Goal: Information Seeking & Learning: Learn about a topic

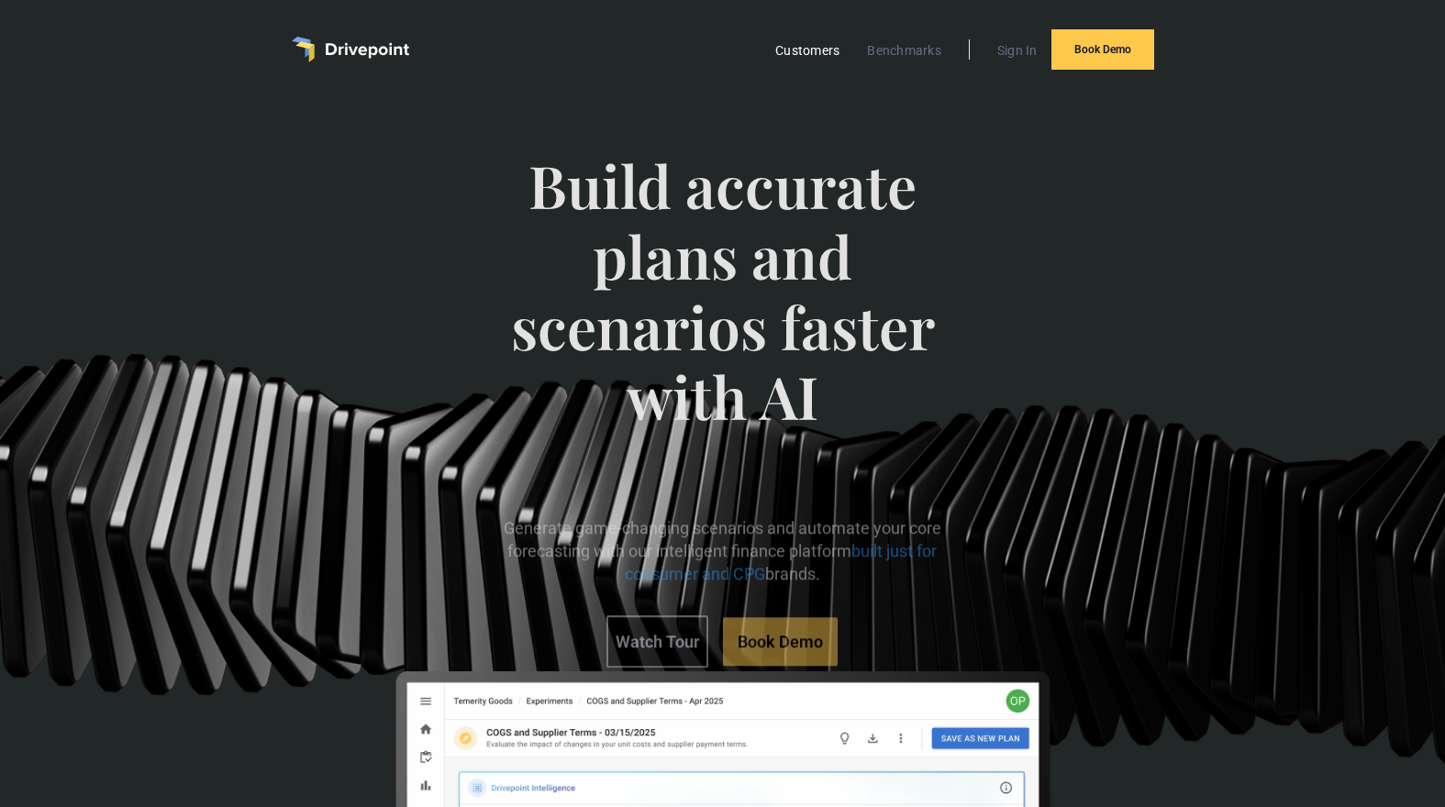
scroll to position [1, 0]
click at [820, 57] on link "Customers" at bounding box center [807, 50] width 83 height 24
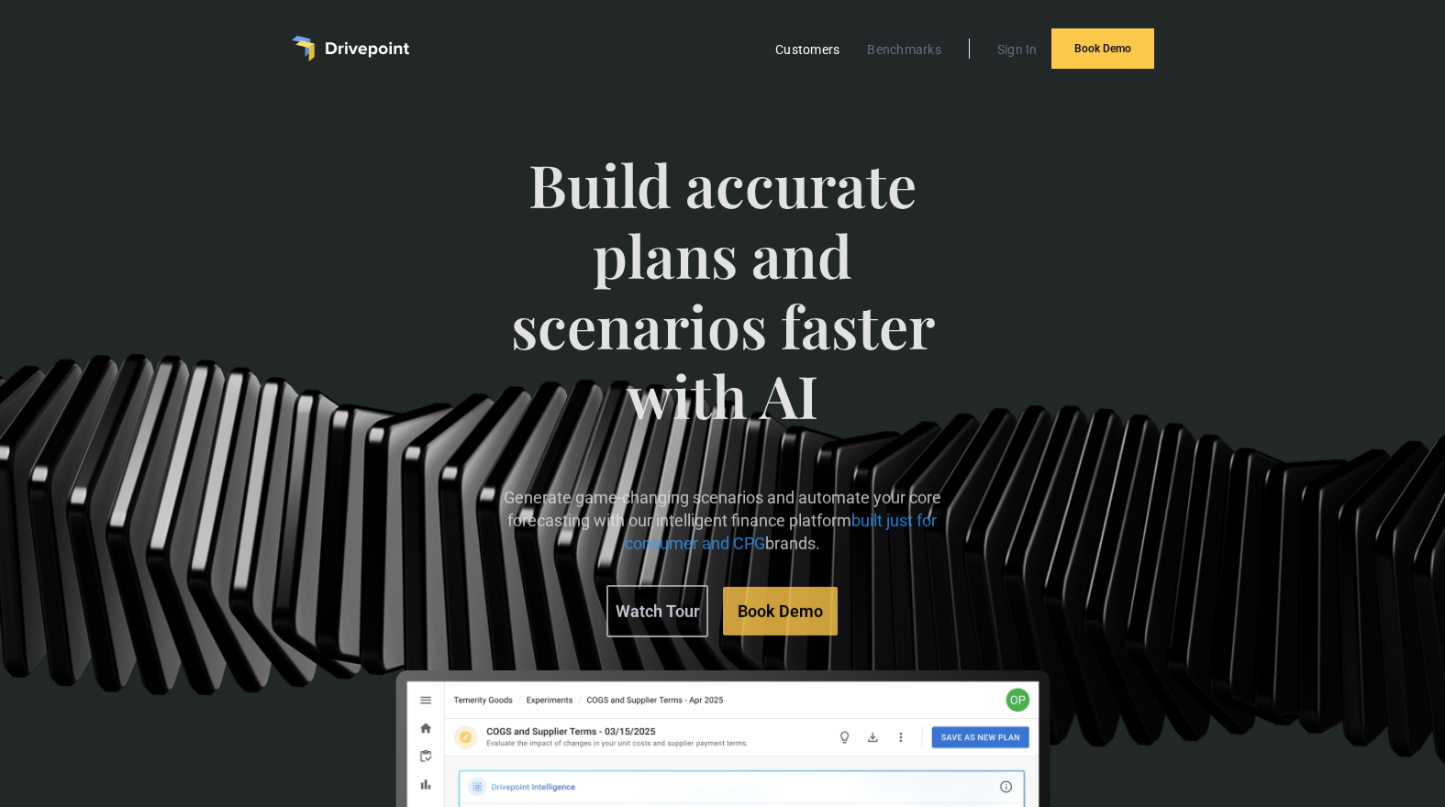
drag, startPoint x: 0, startPoint y: 0, endPoint x: 798, endPoint y: 43, distance: 799.1
click at [798, 43] on link "Customers" at bounding box center [807, 50] width 83 height 24
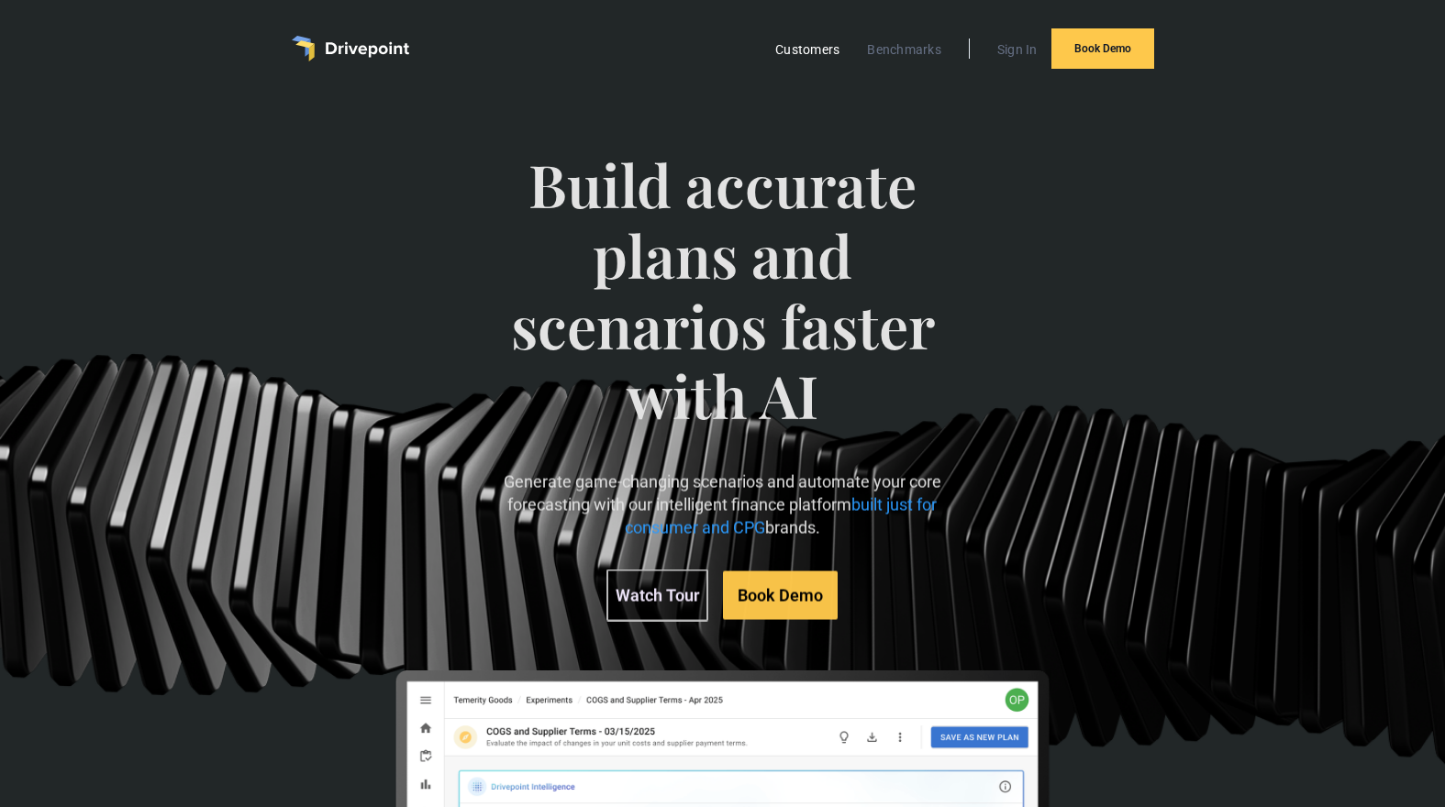
scroll to position [1, 0]
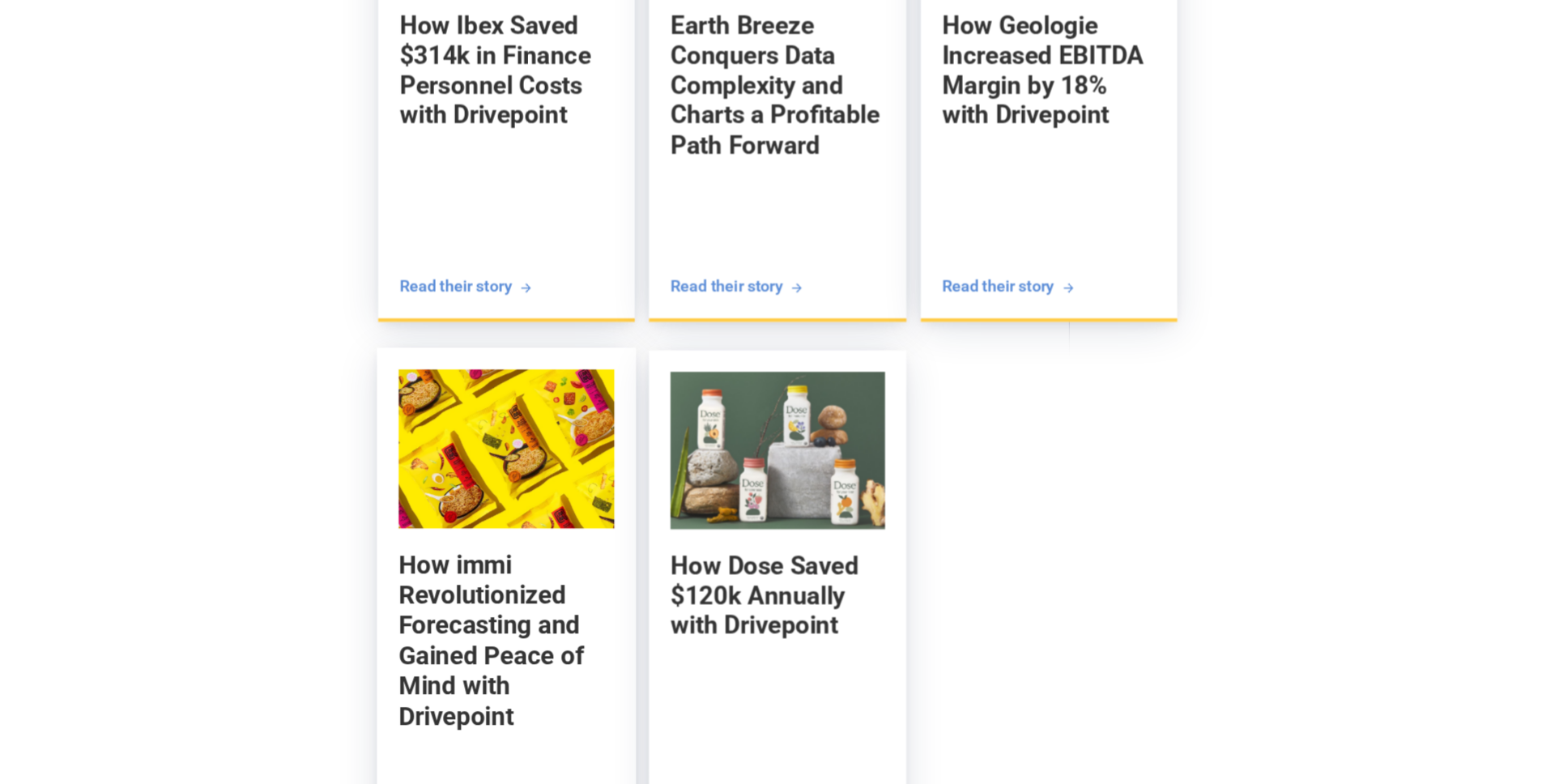
scroll to position [2572, 0]
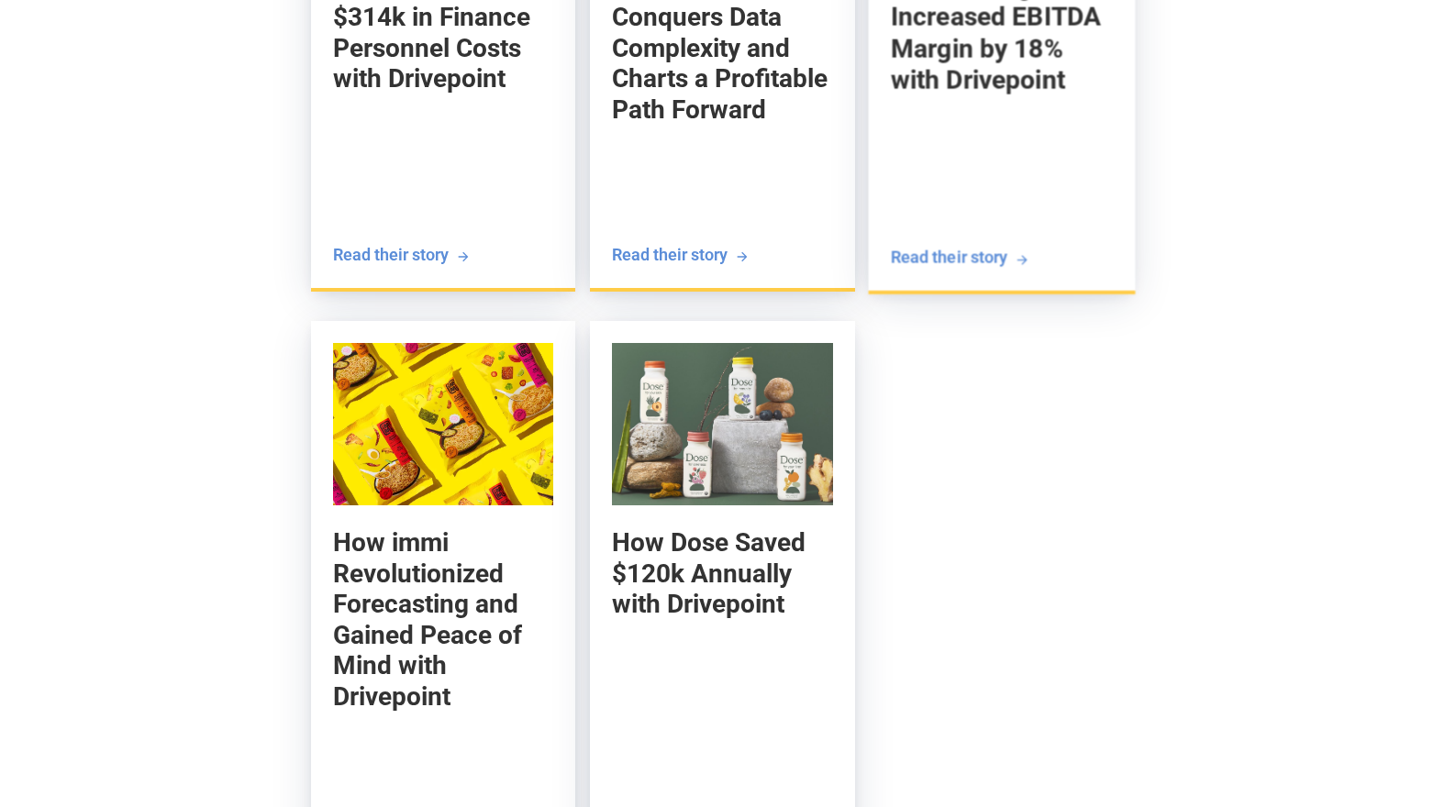
drag, startPoint x: 433, startPoint y: 495, endPoint x: 1004, endPoint y: 2, distance: 755.0
click at [0, 0] on div "How Laundry Sauce forecasts financial outcomes with 98% accuracy using Drivepoi…" at bounding box center [722, 20] width 1445 height 1756
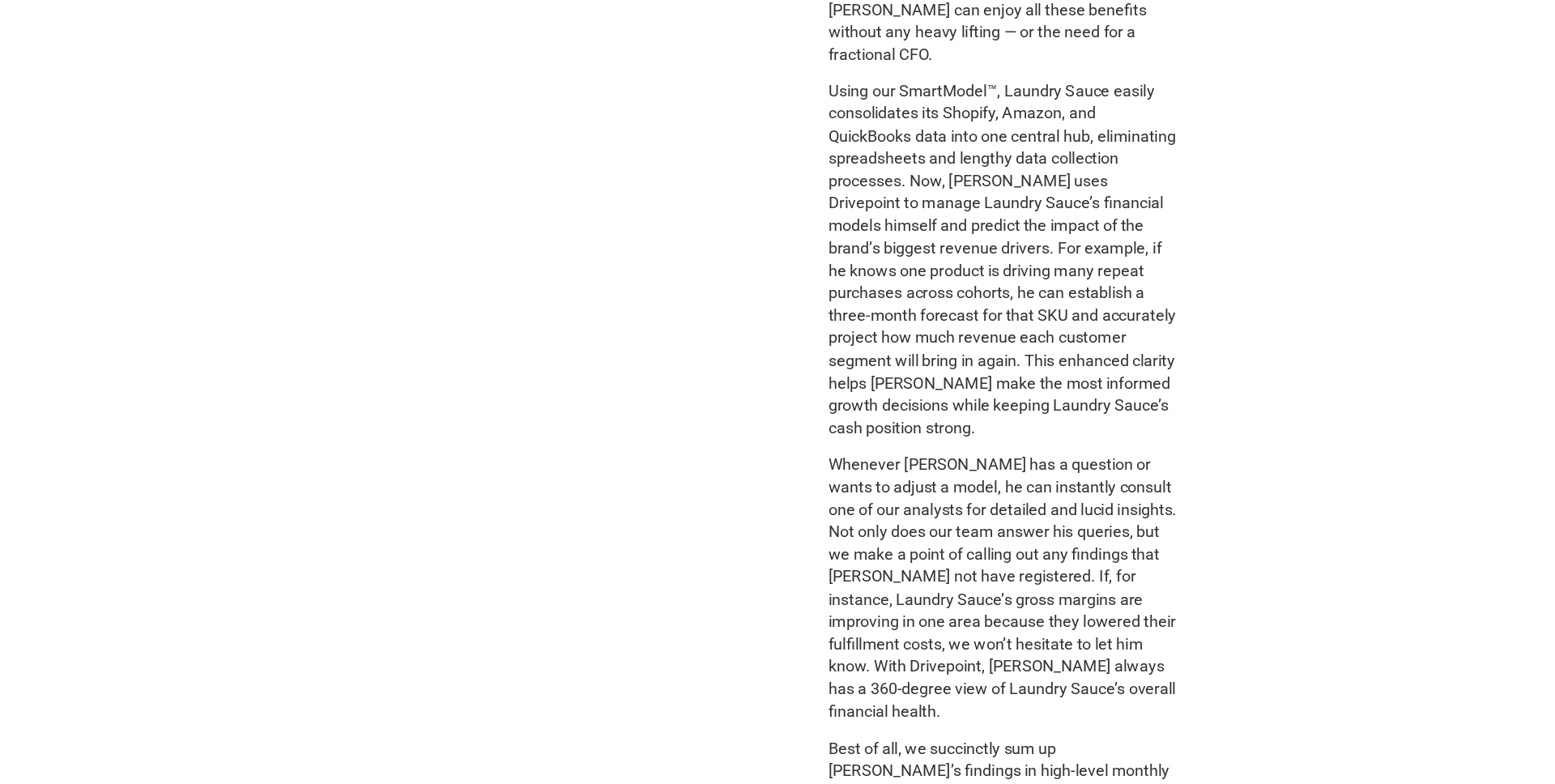
scroll to position [1896, 0]
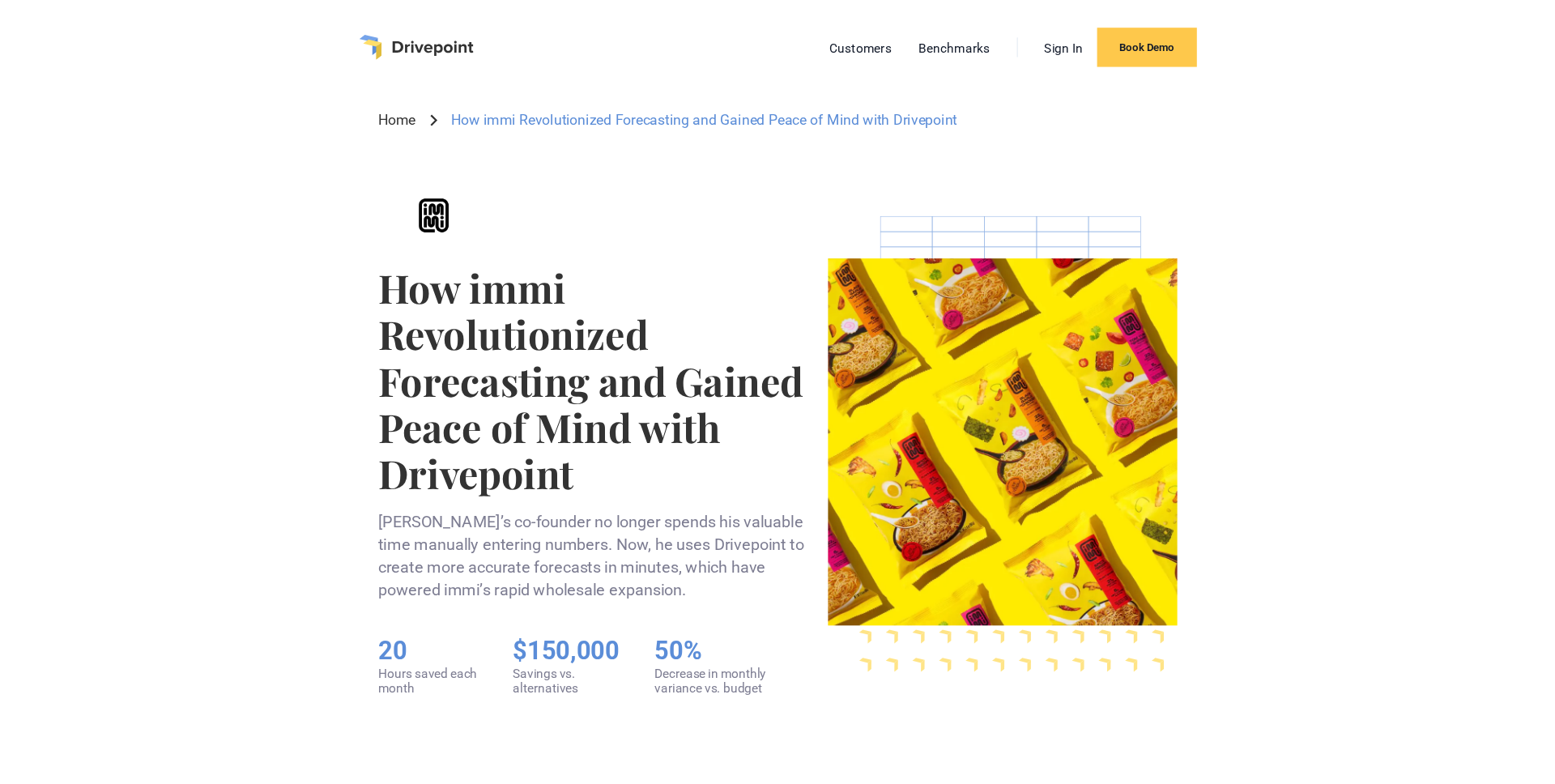
scroll to position [26, 0]
